Goal: Find specific page/section: Find specific page/section

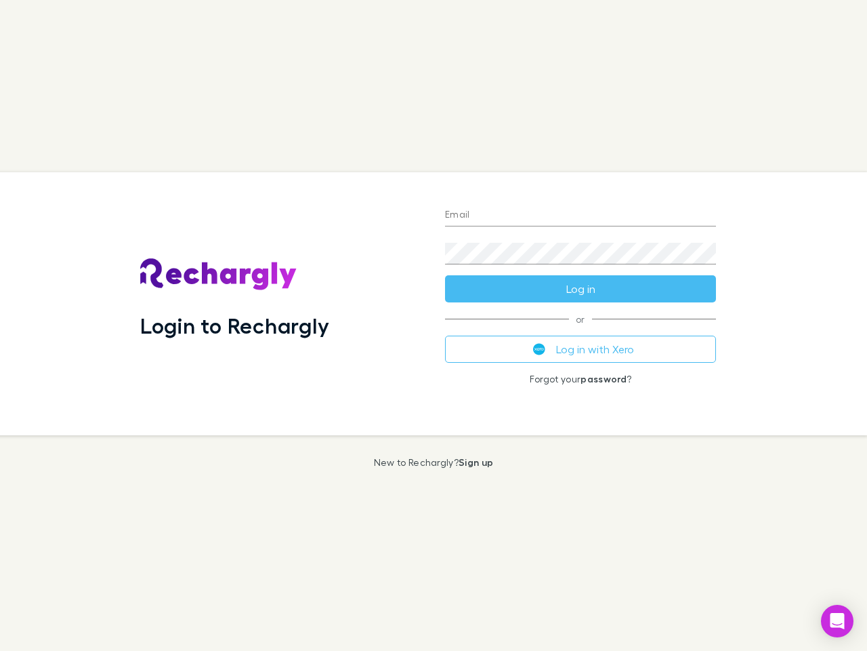
click at [434, 325] on div "Login to Rechargly" at bounding box center [281, 303] width 305 height 263
click at [581, 215] on input "Email" at bounding box center [580, 216] width 271 height 22
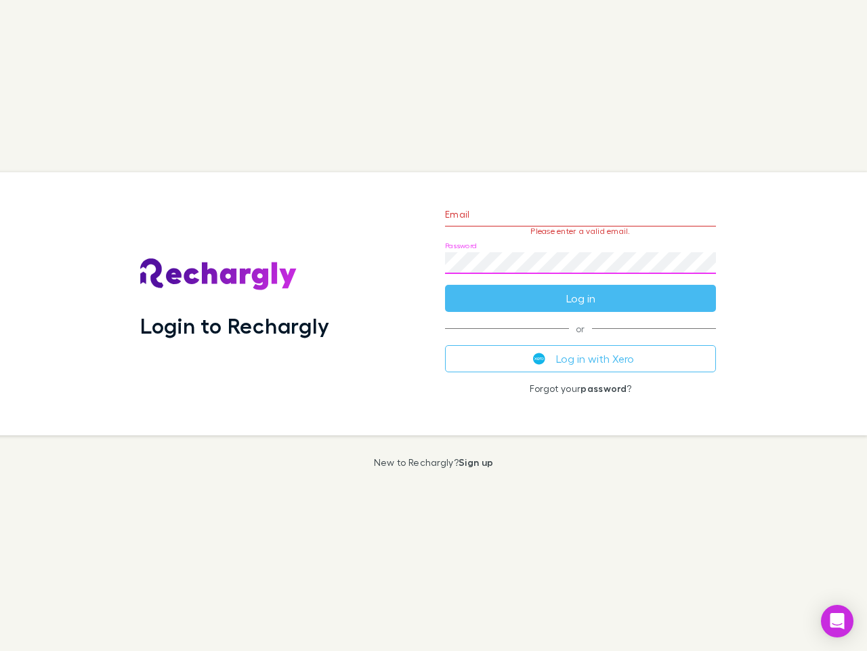
click at [581, 289] on form "Email Please enter a valid email. Password Log in" at bounding box center [580, 253] width 271 height 118
click at [581, 349] on div "Email Please enter a valid email. Password Log in or Log in with Xero Forgot yo…" at bounding box center [580, 303] width 293 height 263
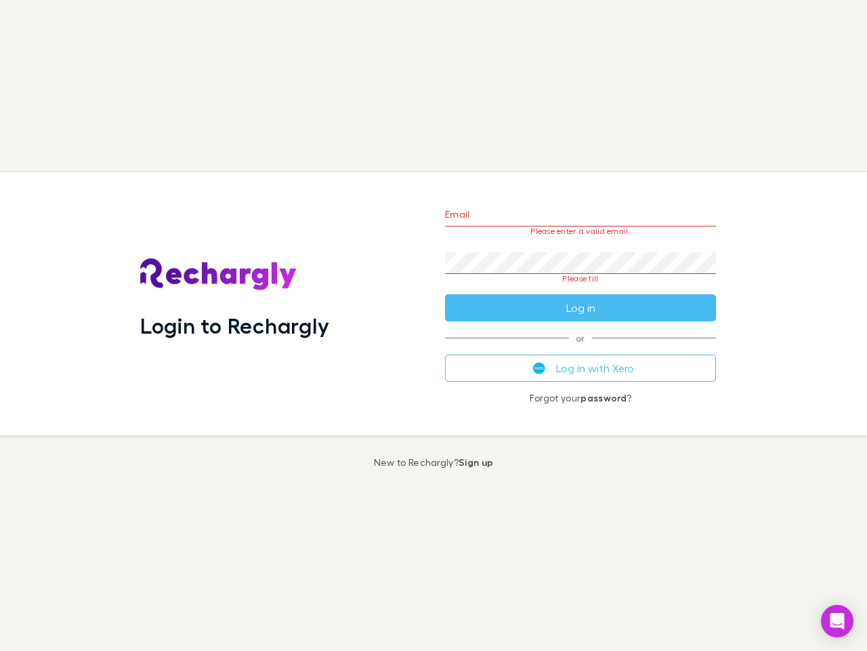
click at [838, 621] on icon "Open Intercom Messenger" at bounding box center [838, 621] width 14 height 16
